Goal: Find specific page/section: Find specific page/section

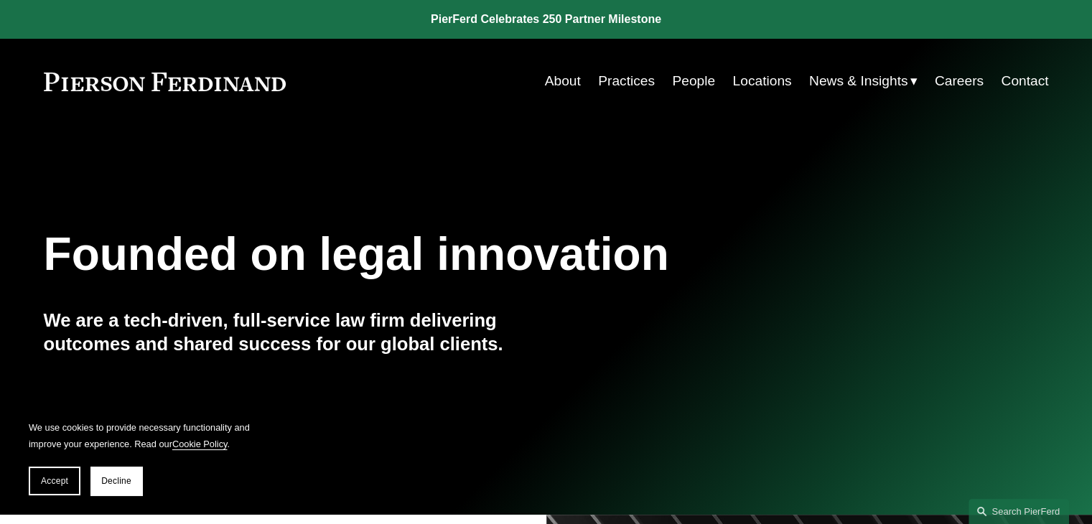
click at [693, 78] on link "People" at bounding box center [693, 80] width 43 height 27
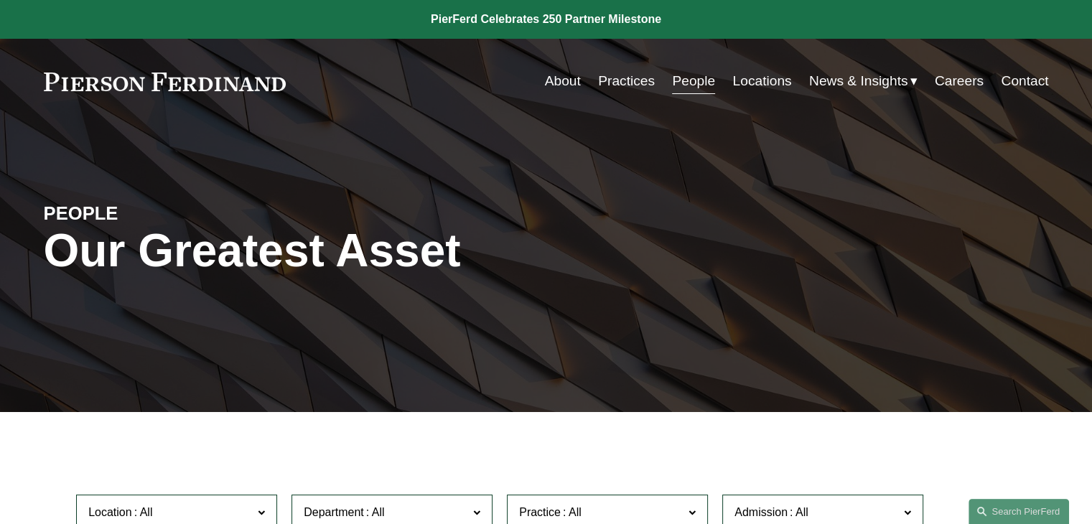
click at [631, 75] on link "Practices" at bounding box center [626, 80] width 57 height 27
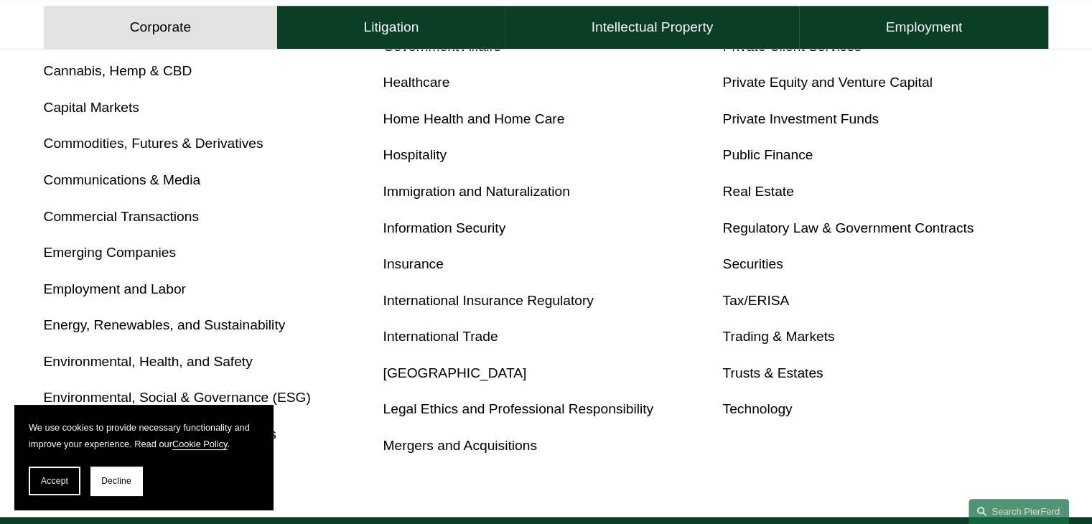
scroll to position [752, 0]
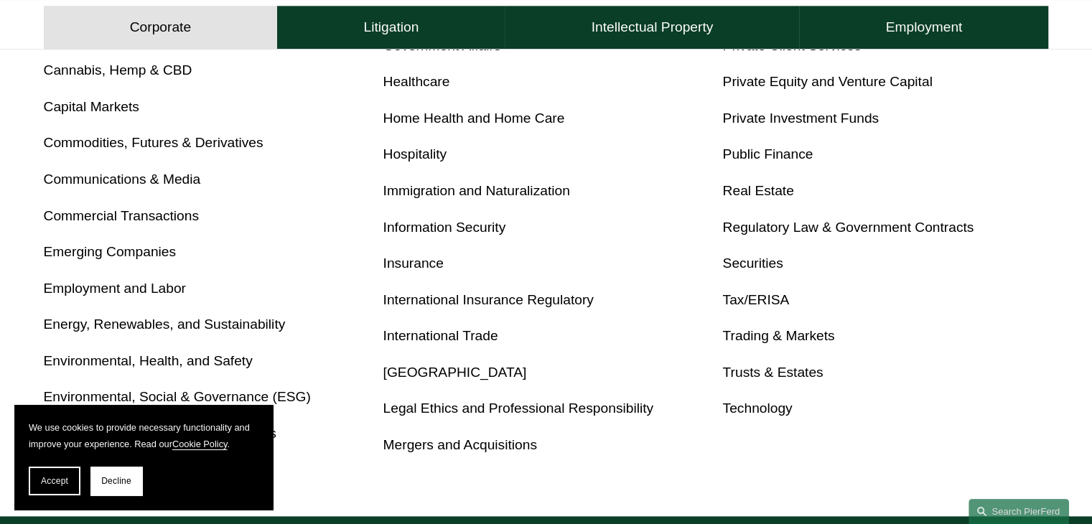
click at [766, 372] on link "Trusts & Estates" at bounding box center [772, 372] width 101 height 15
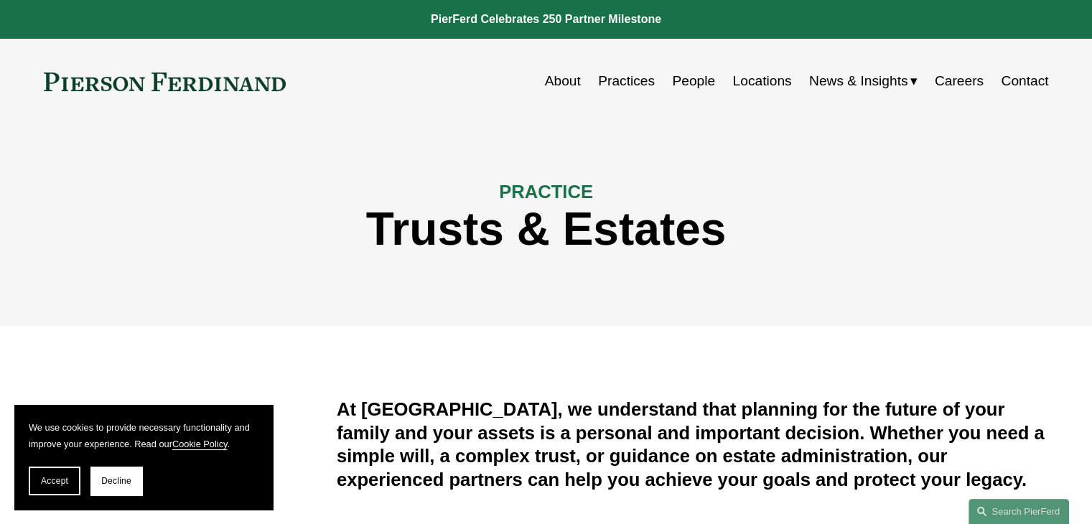
click at [685, 79] on link "People" at bounding box center [693, 80] width 43 height 27
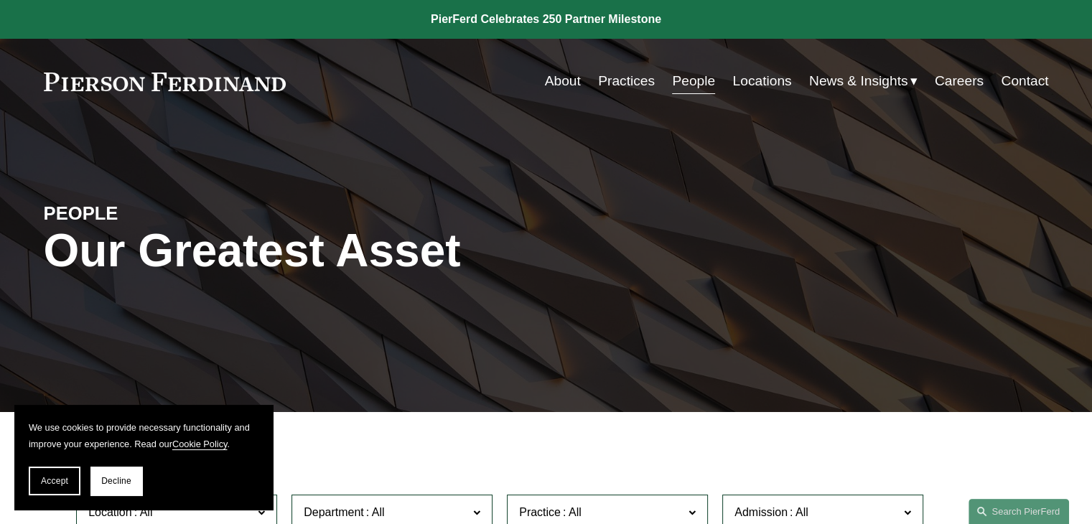
click at [614, 89] on link "Practices" at bounding box center [626, 80] width 57 height 27
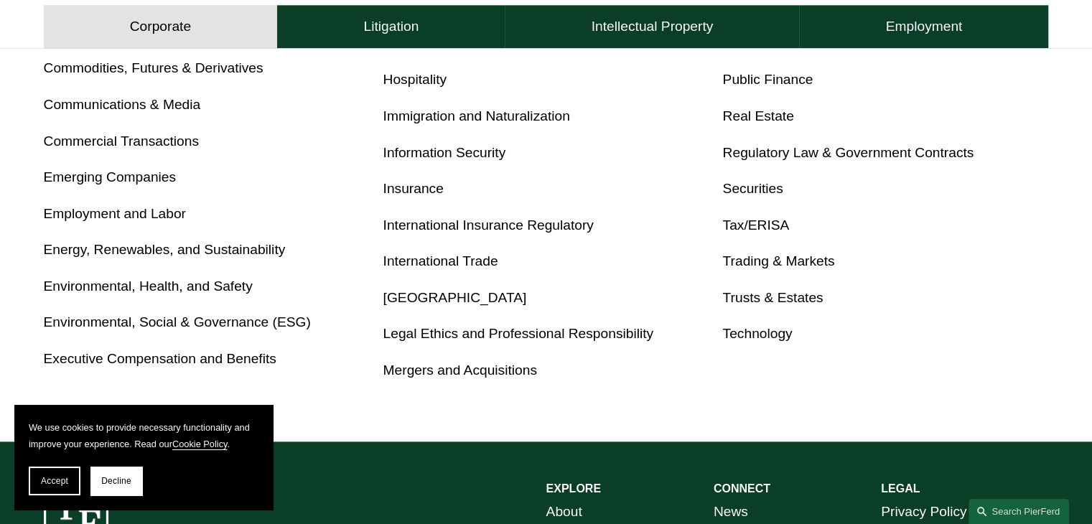
scroll to position [858, 0]
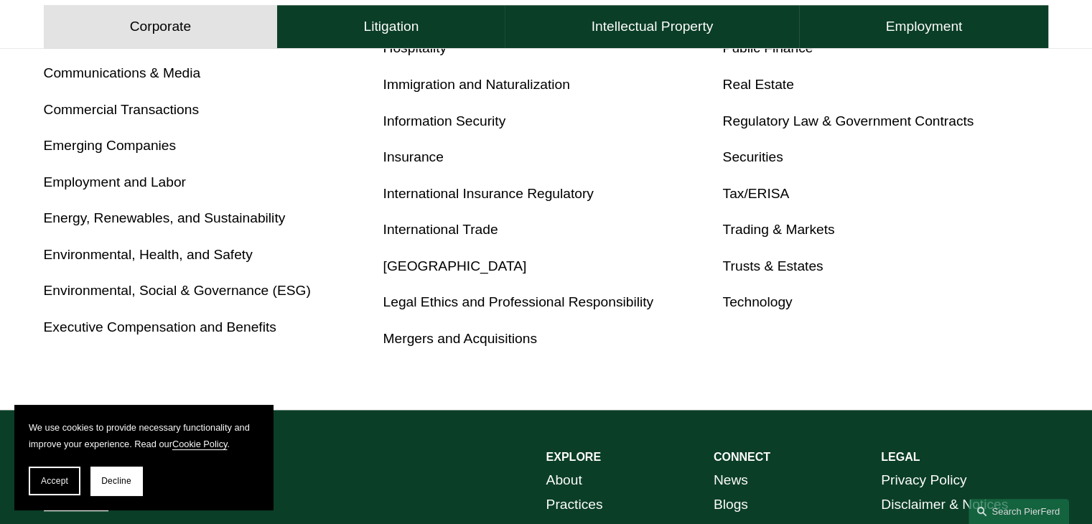
click at [790, 260] on link "Trusts & Estates" at bounding box center [772, 265] width 101 height 15
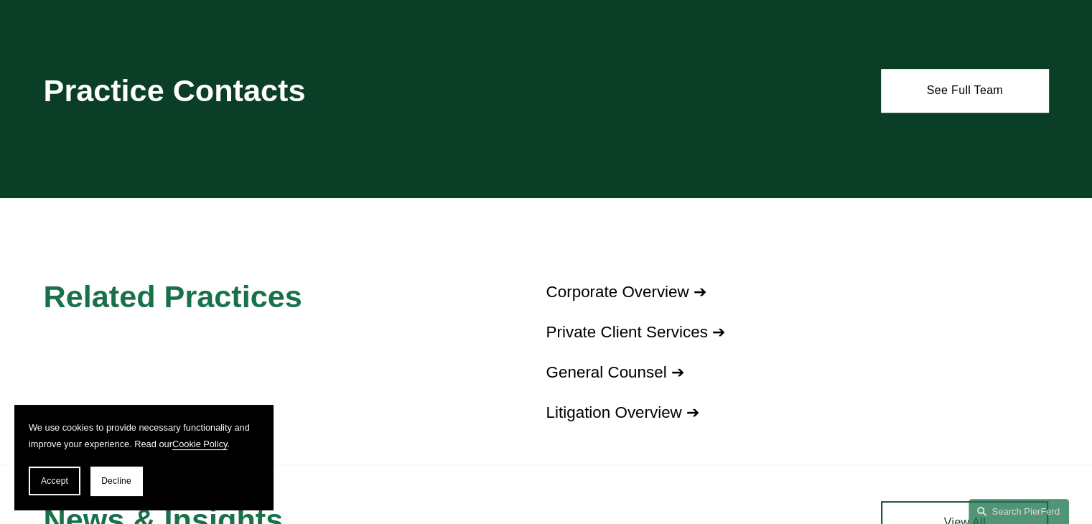
scroll to position [775, 0]
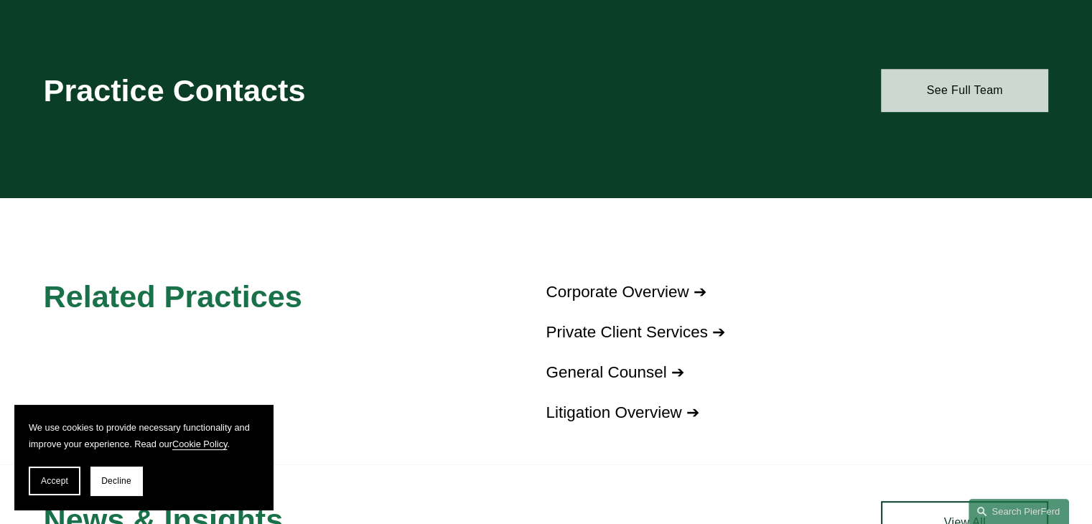
click at [1034, 95] on link "See Full Team" at bounding box center [964, 90] width 167 height 43
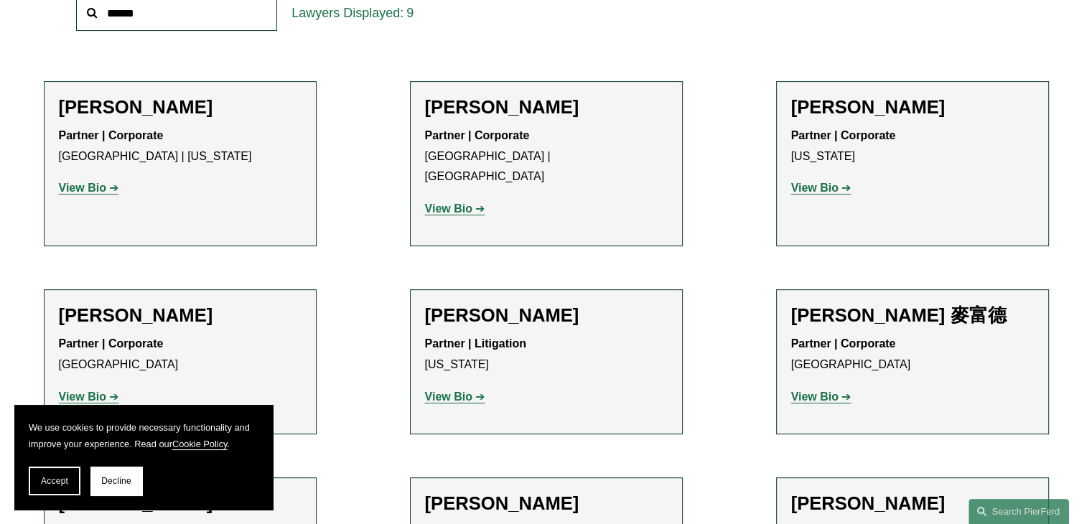
scroll to position [546, 0]
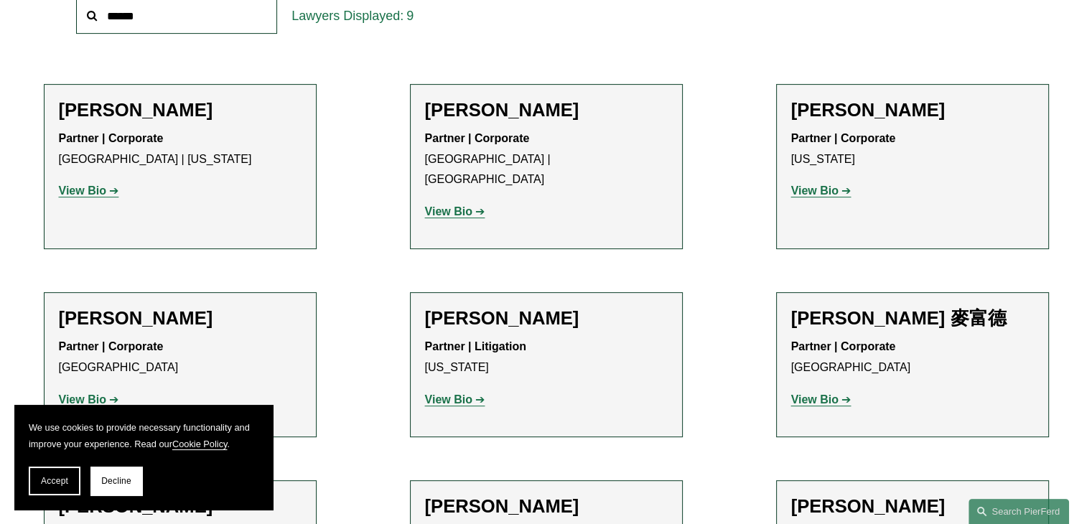
click at [456, 205] on strong "View Bio" at bounding box center [448, 211] width 47 height 12
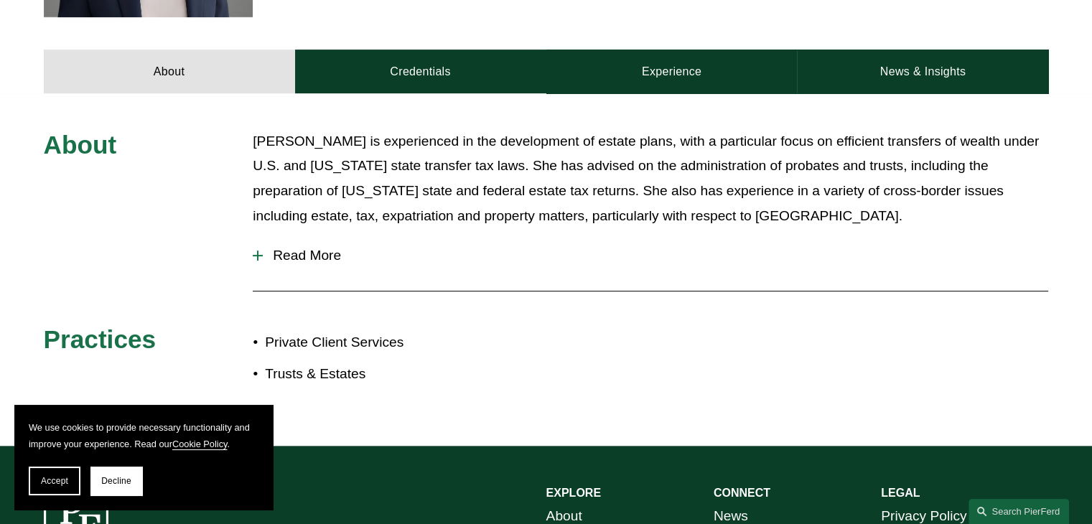
scroll to position [586, 0]
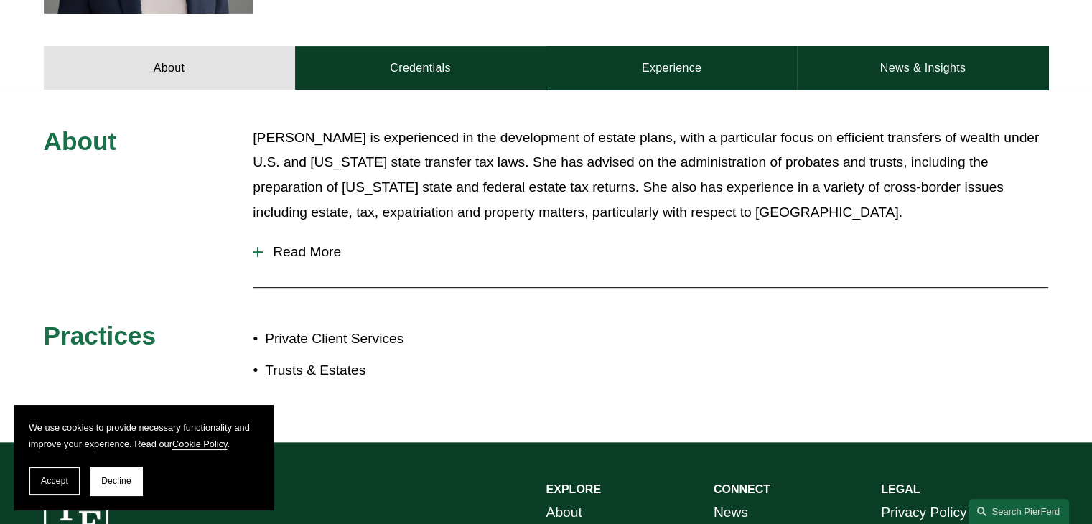
click at [255, 253] on div at bounding box center [258, 252] width 10 height 10
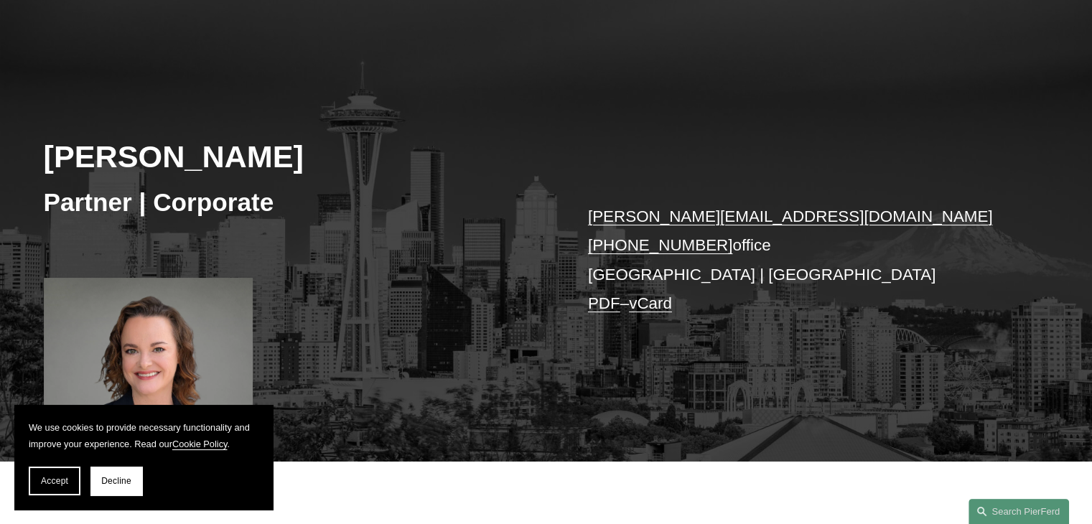
scroll to position [103, 0]
